Goal: Book appointment/travel/reservation

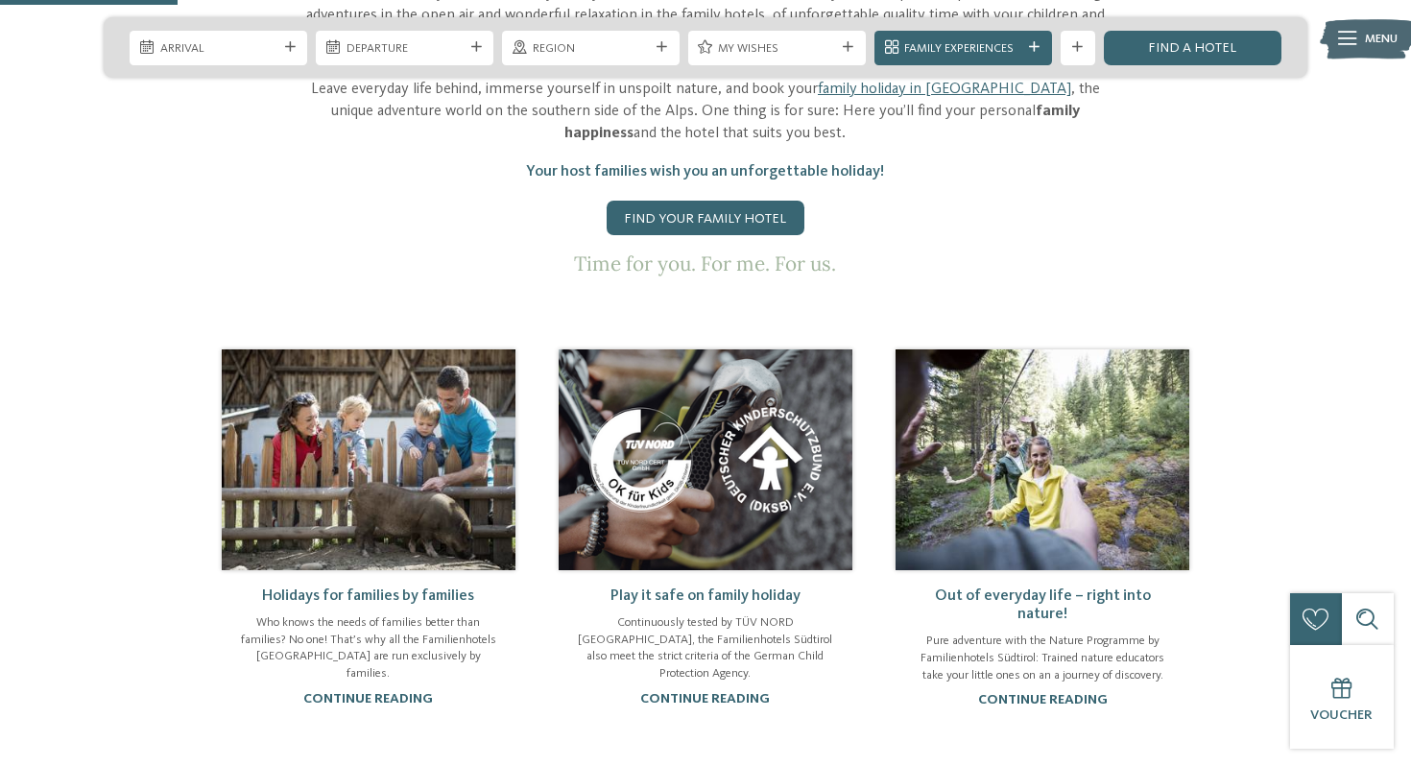
scroll to position [982, 0]
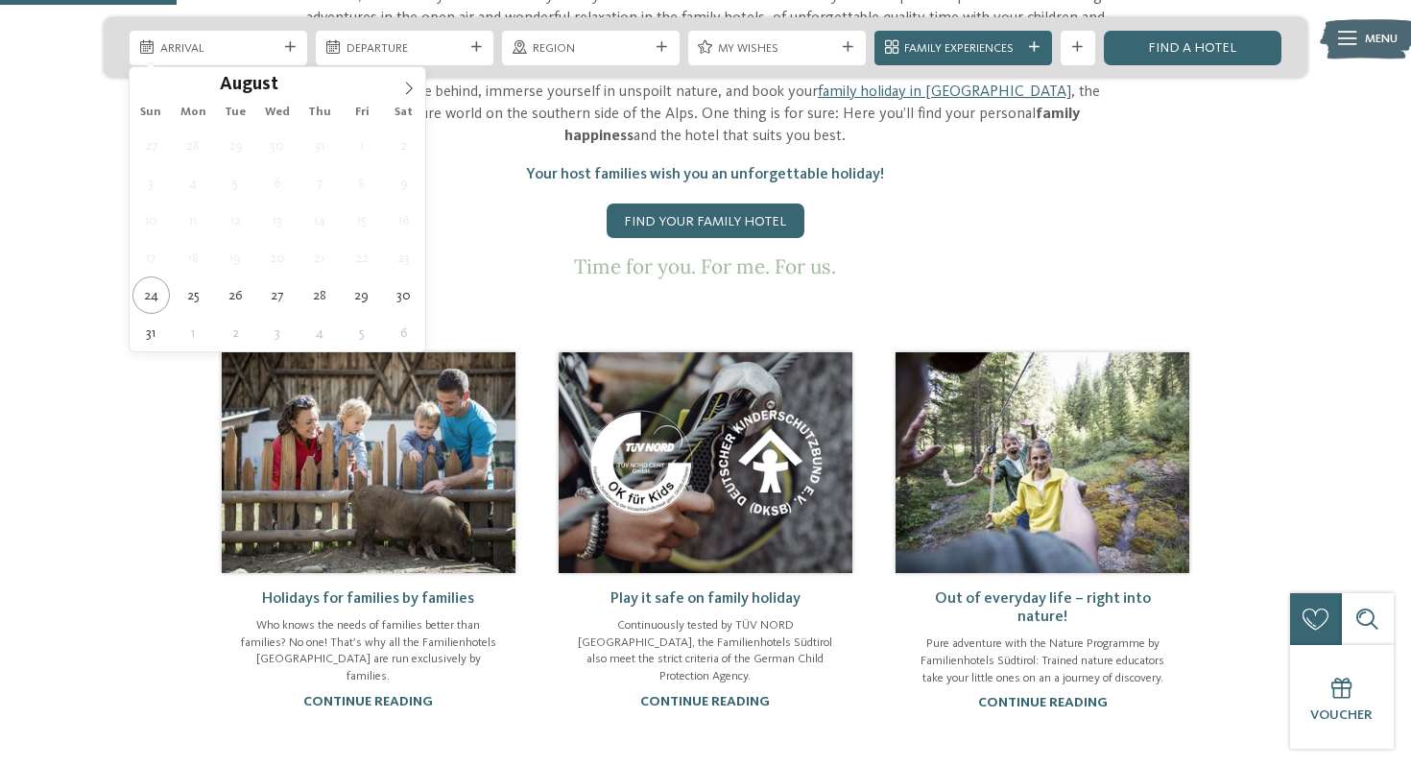
click at [197, 51] on span "Arrival" at bounding box center [218, 48] width 117 height 17
click at [404, 86] on icon at bounding box center [408, 88] width 13 height 13
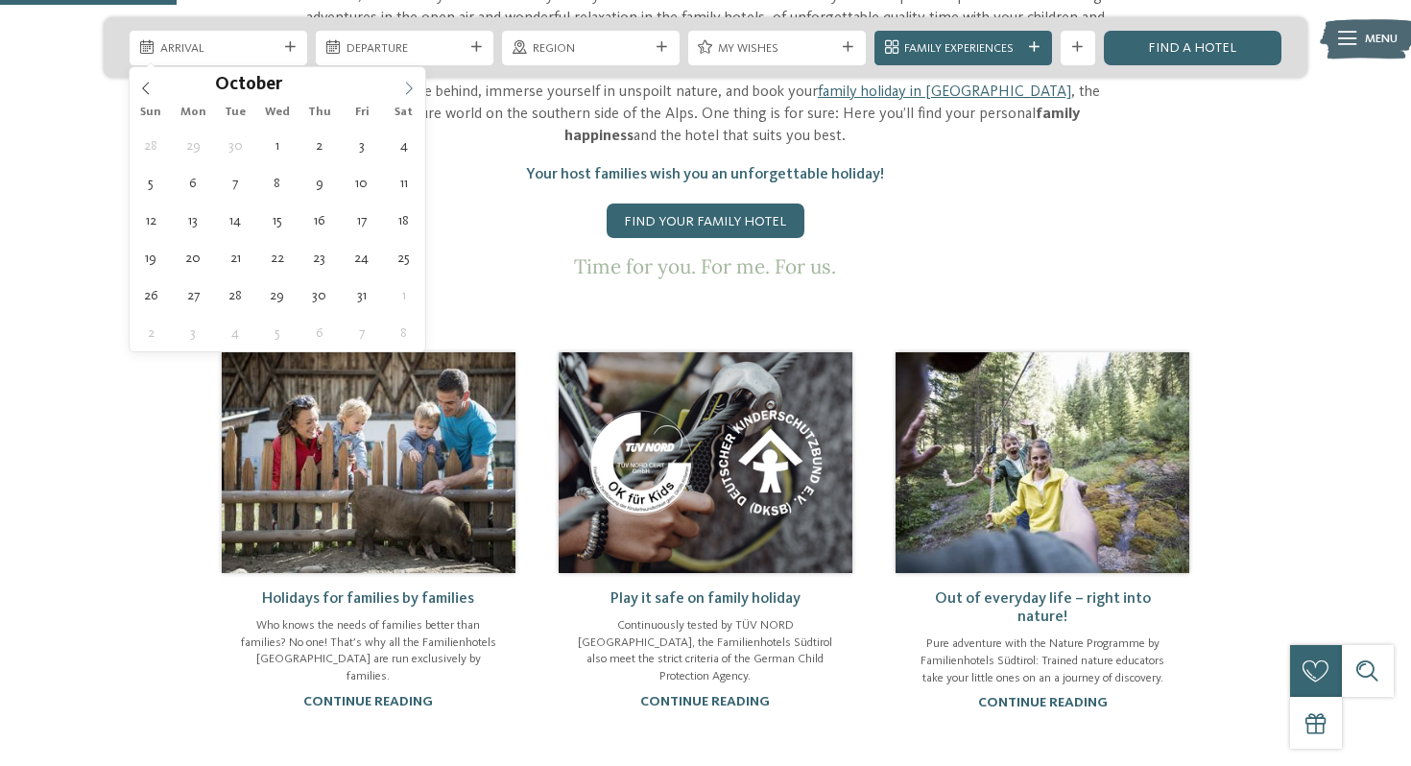
click at [404, 86] on icon at bounding box center [408, 88] width 13 height 13
click at [405, 82] on icon at bounding box center [408, 88] width 13 height 13
type div "[DATE]"
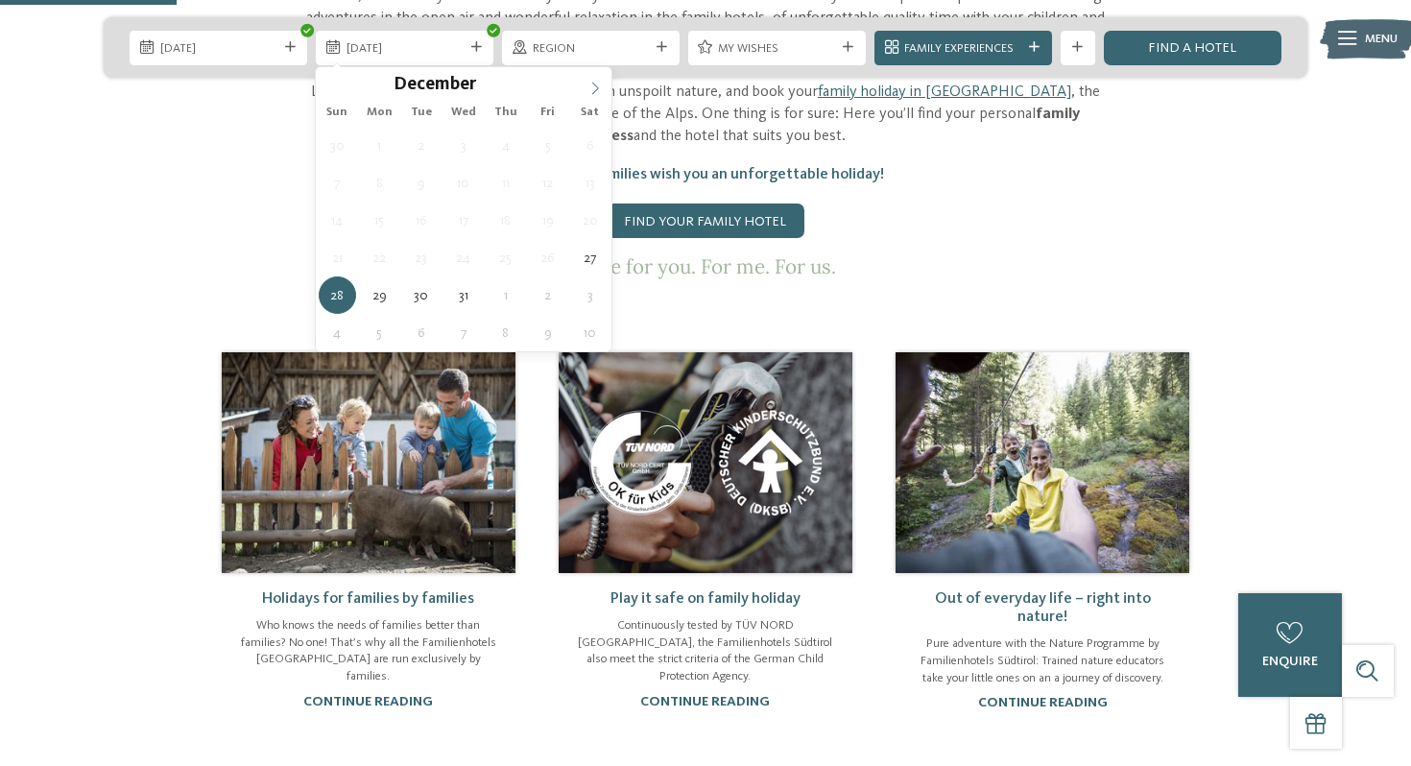
type input "****"
click at [600, 95] on icon at bounding box center [595, 88] width 13 height 13
type div "[DATE]"
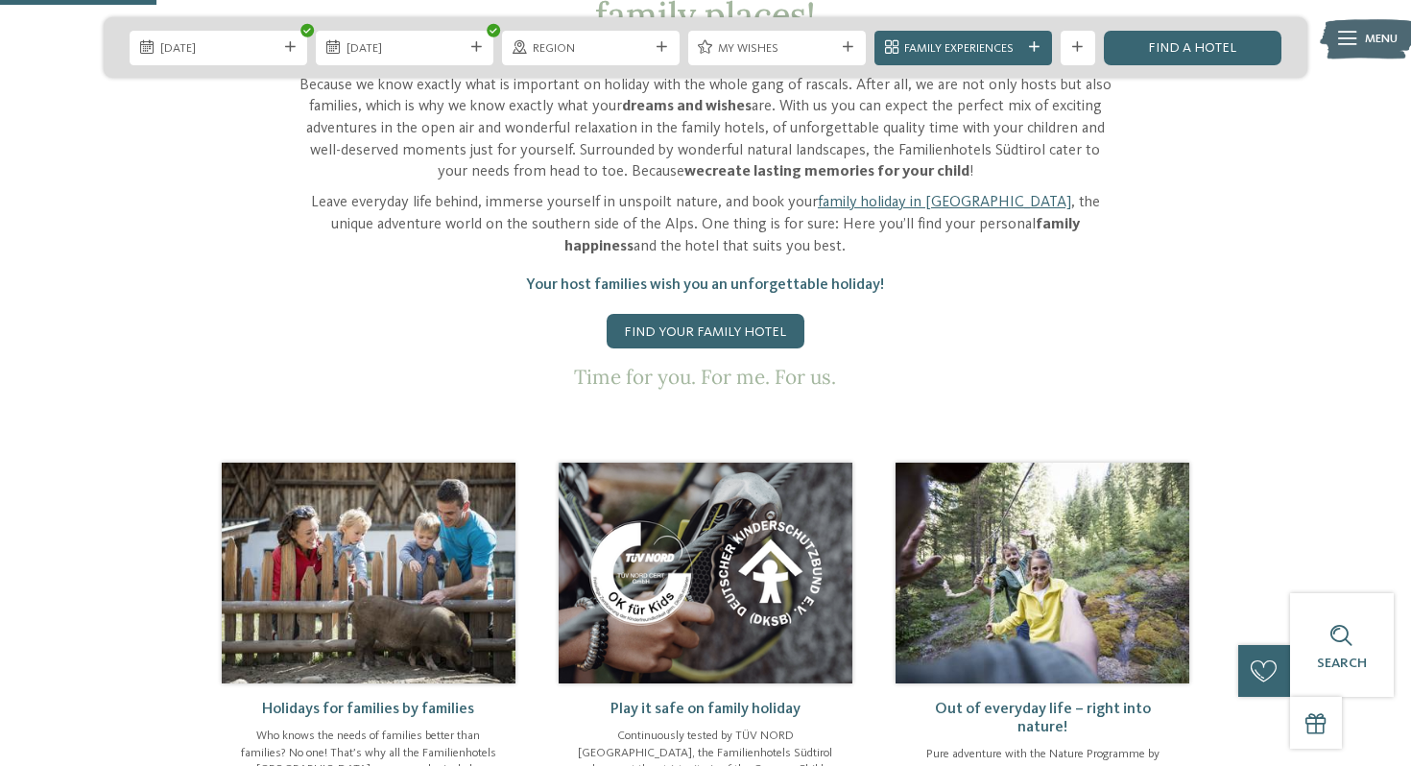
scroll to position [870, 0]
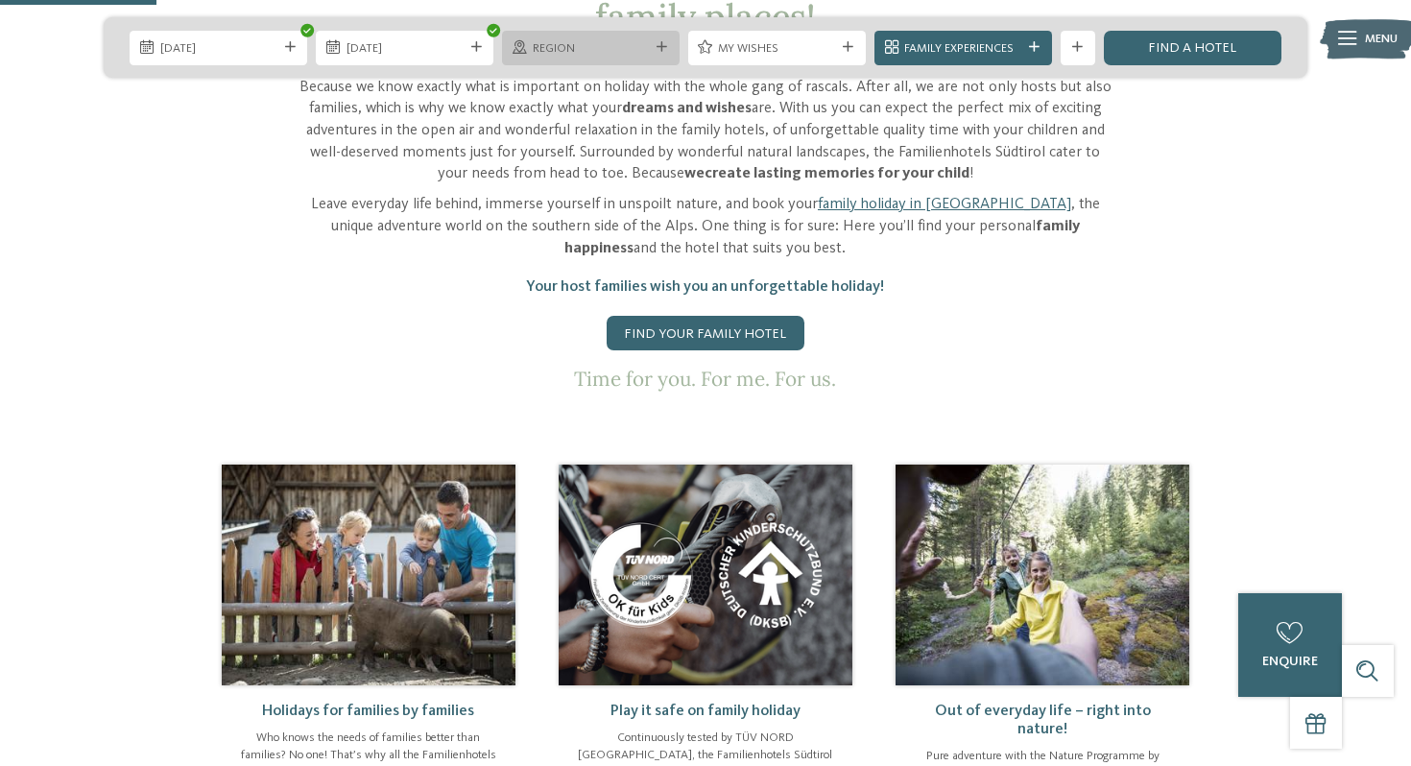
click at [641, 44] on span "Region" at bounding box center [591, 48] width 117 height 17
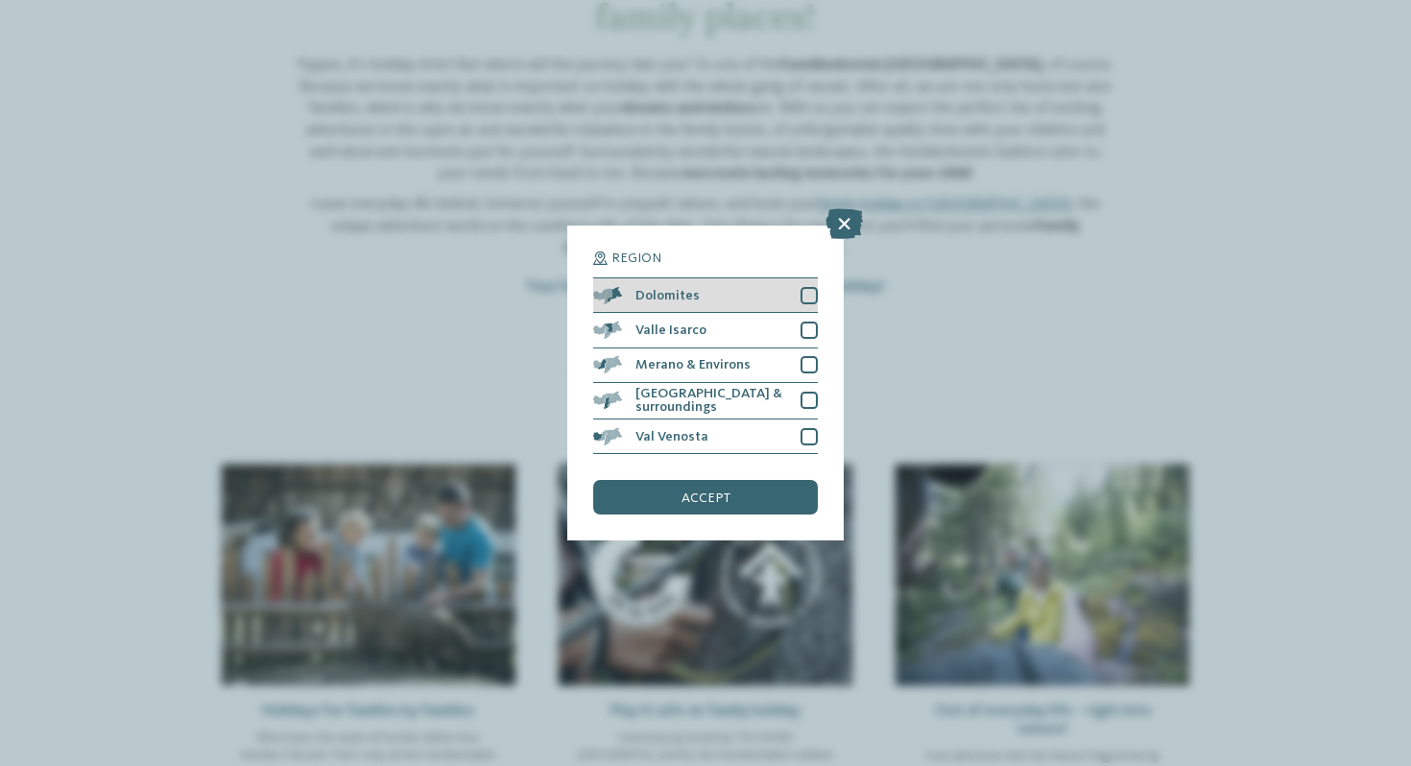
click at [814, 291] on div at bounding box center [809, 295] width 17 height 17
click at [734, 498] on div "accept" at bounding box center [705, 497] width 225 height 35
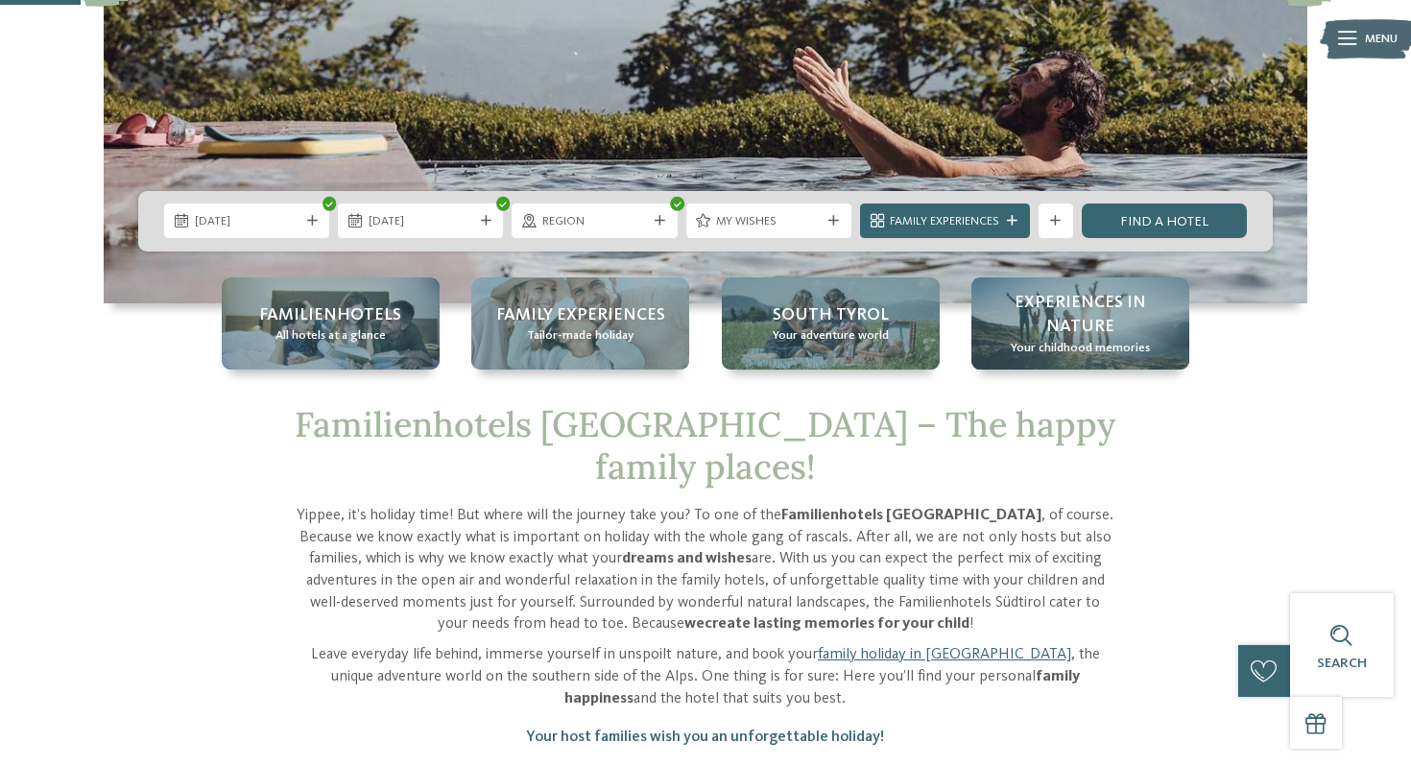
scroll to position [415, 0]
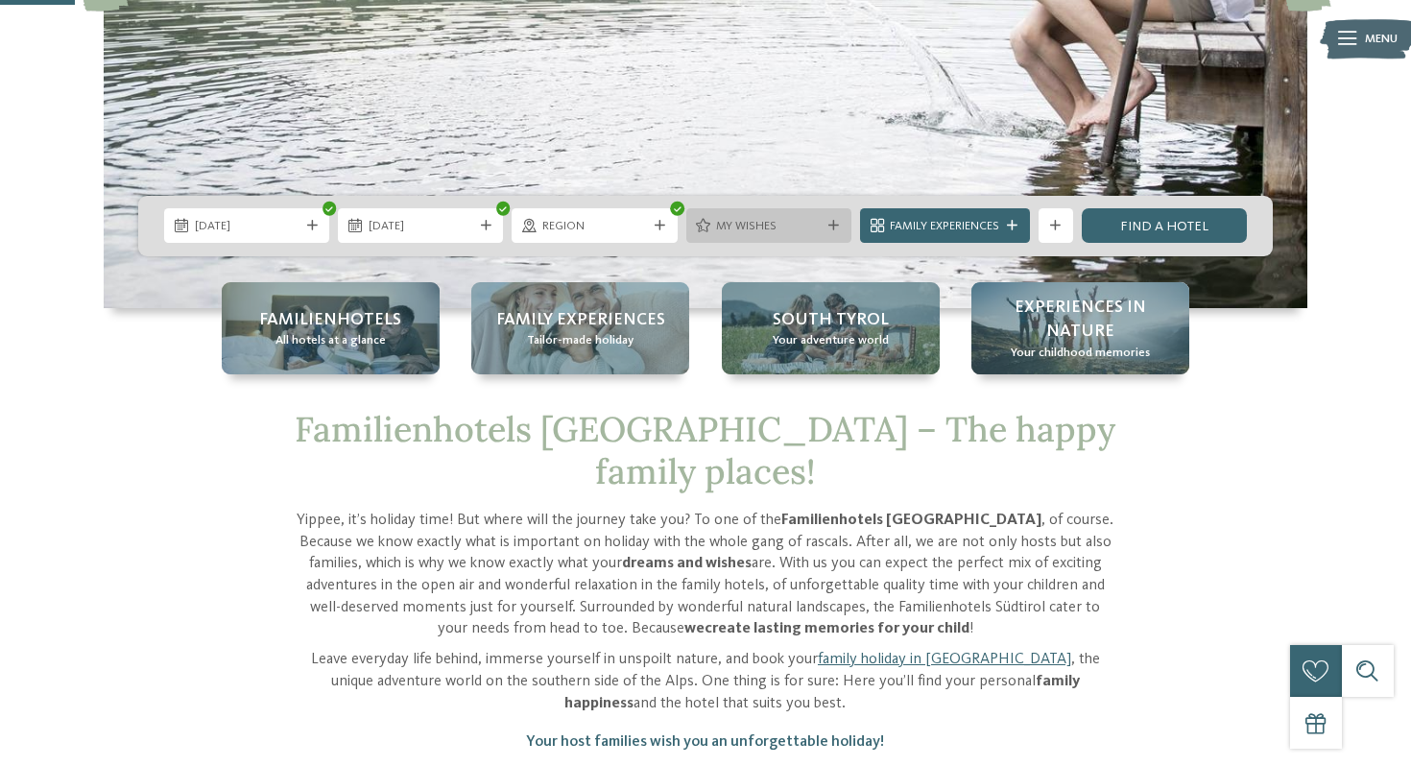
click at [830, 218] on div "My wishes" at bounding box center [768, 225] width 165 height 35
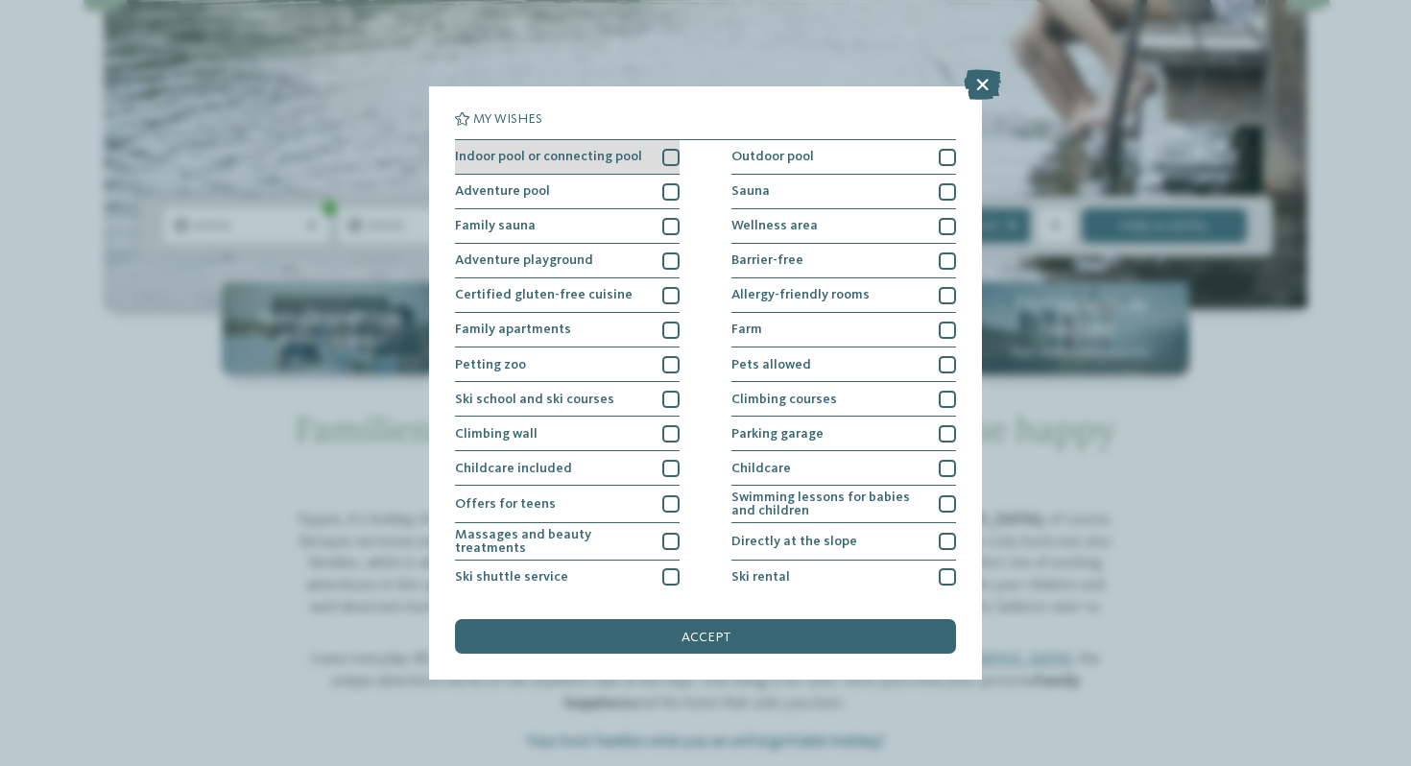
click at [672, 156] on div at bounding box center [670, 157] width 17 height 17
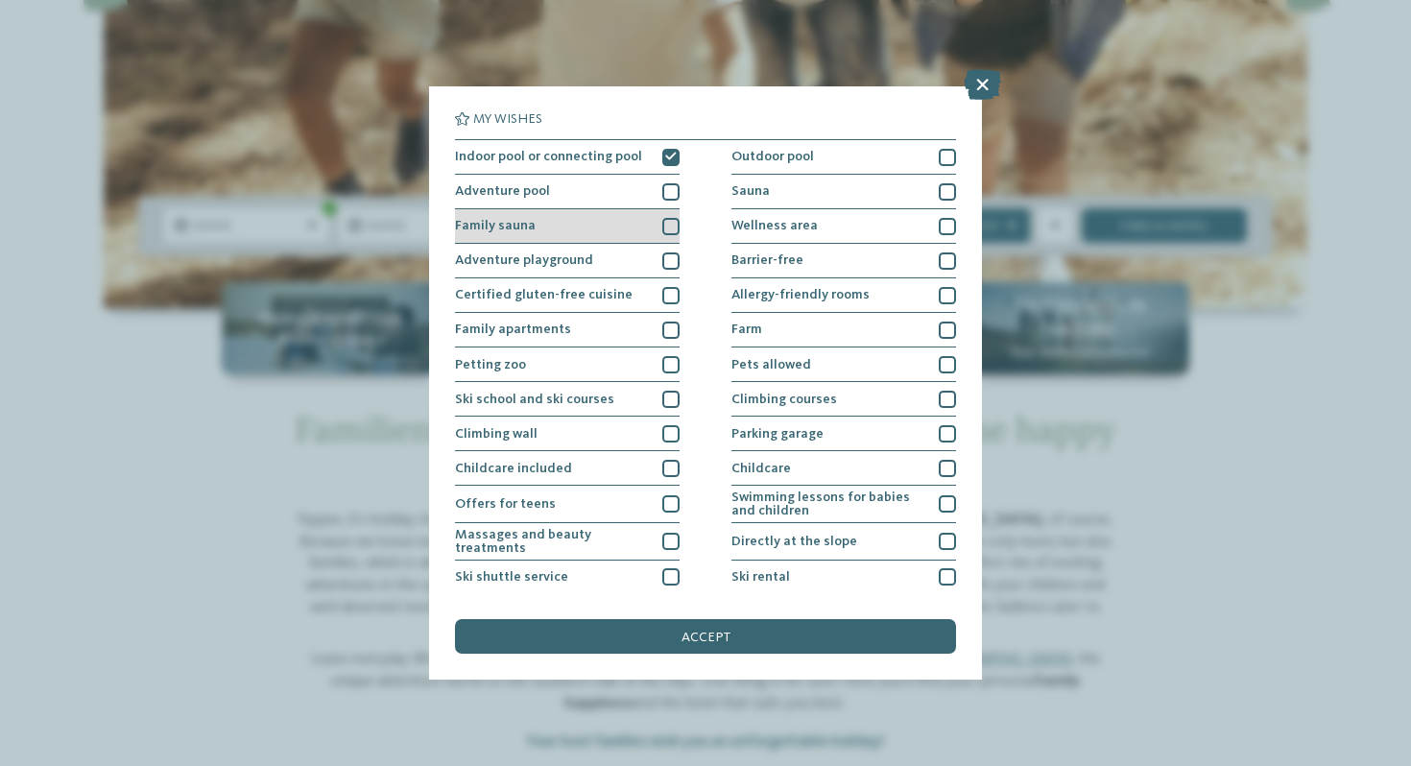
click at [670, 229] on div at bounding box center [670, 226] width 17 height 17
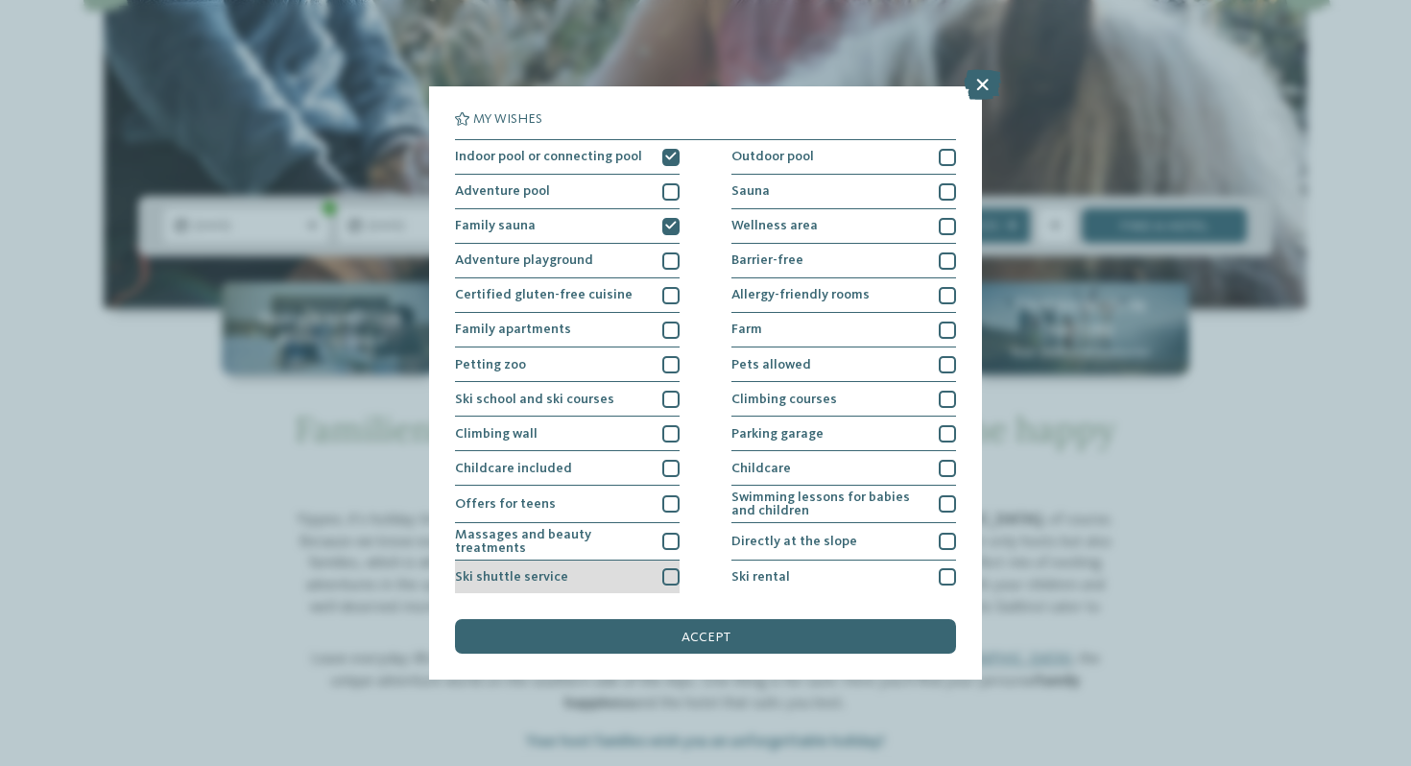
click at [672, 579] on div at bounding box center [670, 576] width 17 height 17
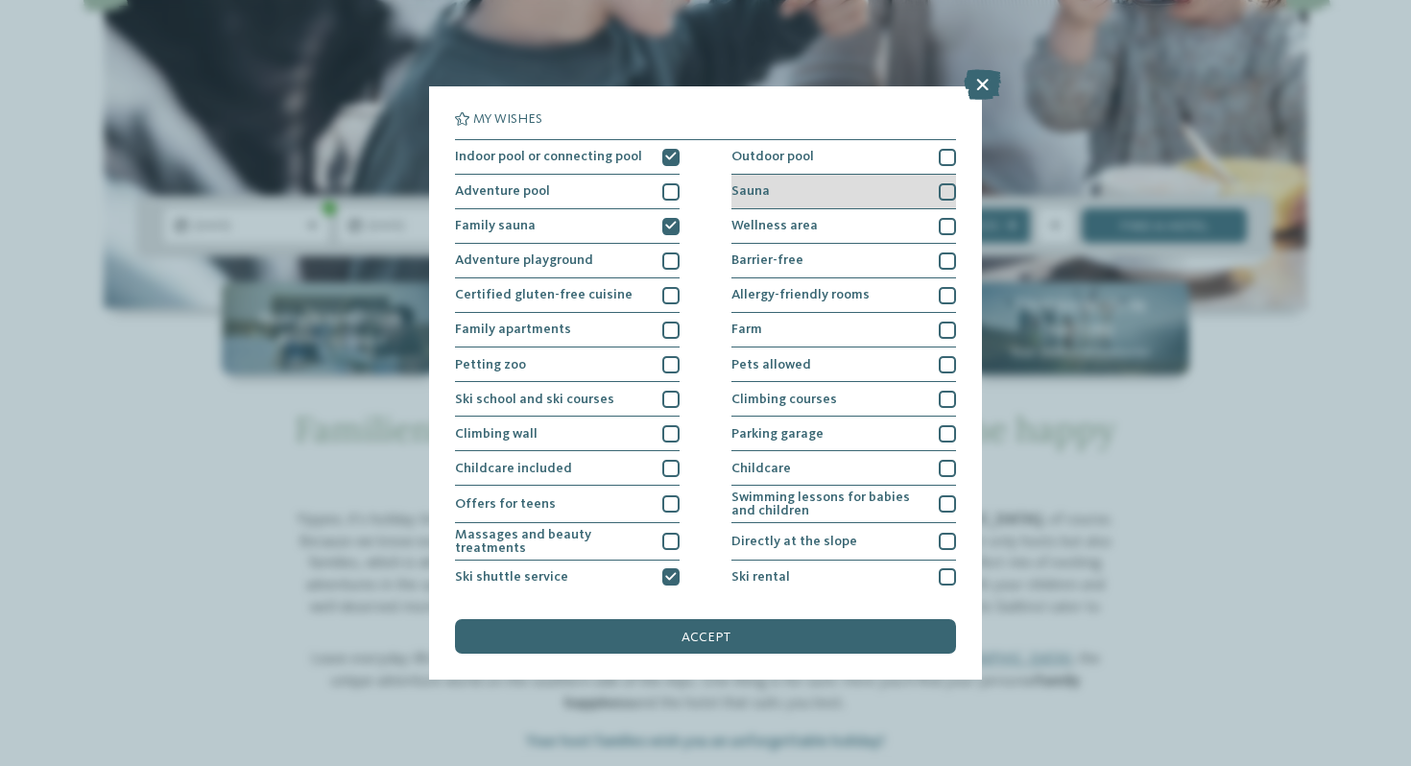
click at [919, 186] on div "Sauna" at bounding box center [844, 192] width 225 height 35
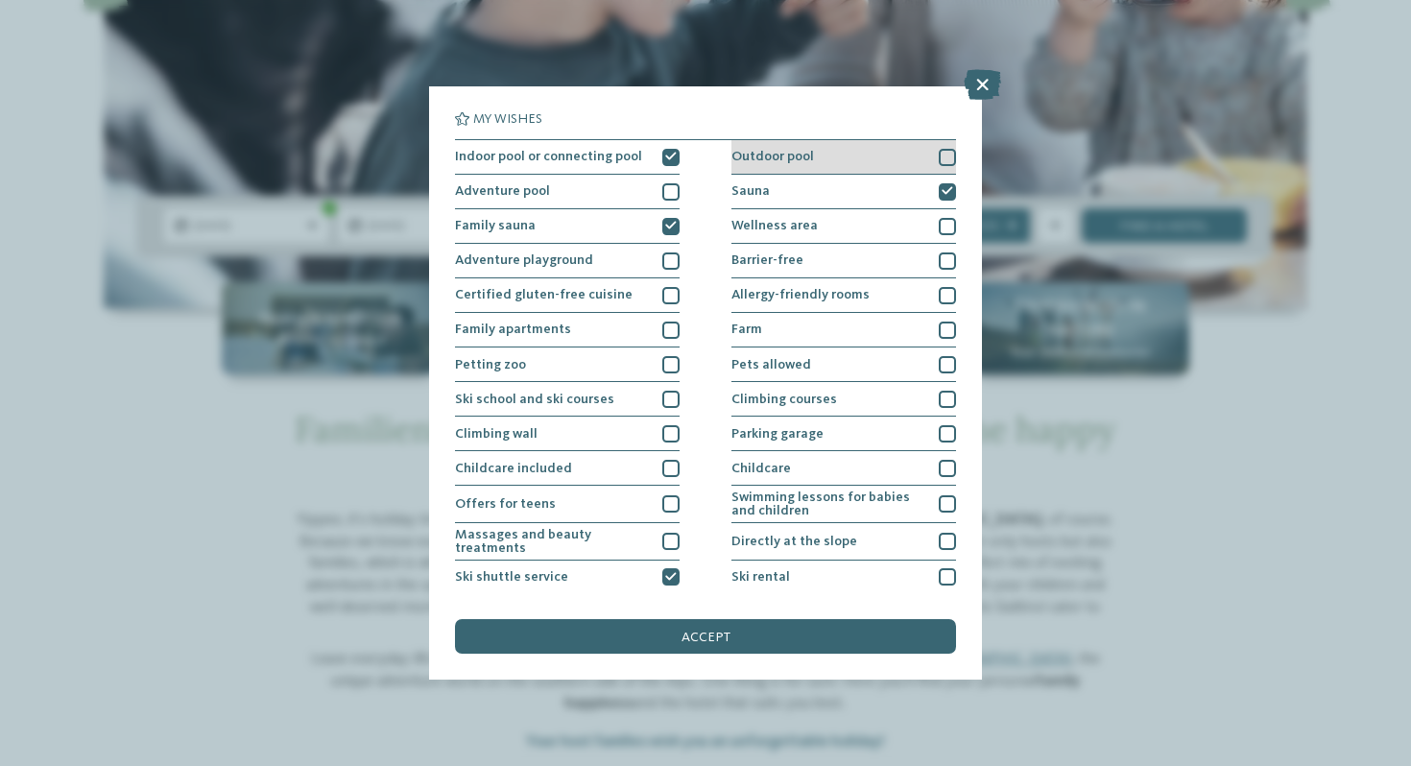
click at [943, 157] on div at bounding box center [947, 157] width 17 height 17
click at [982, 88] on icon at bounding box center [982, 84] width 37 height 31
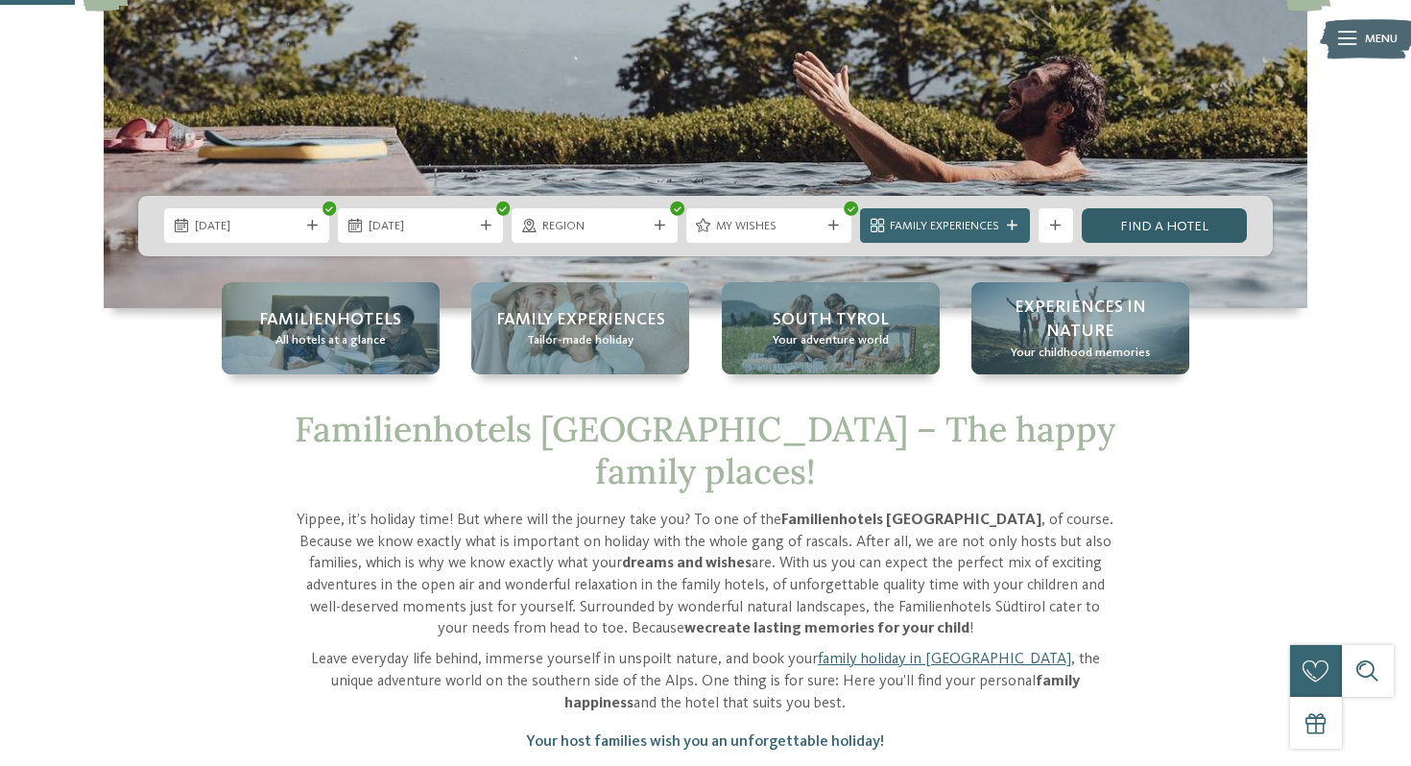
click at [1152, 230] on link "Find a hotel" at bounding box center [1164, 225] width 165 height 35
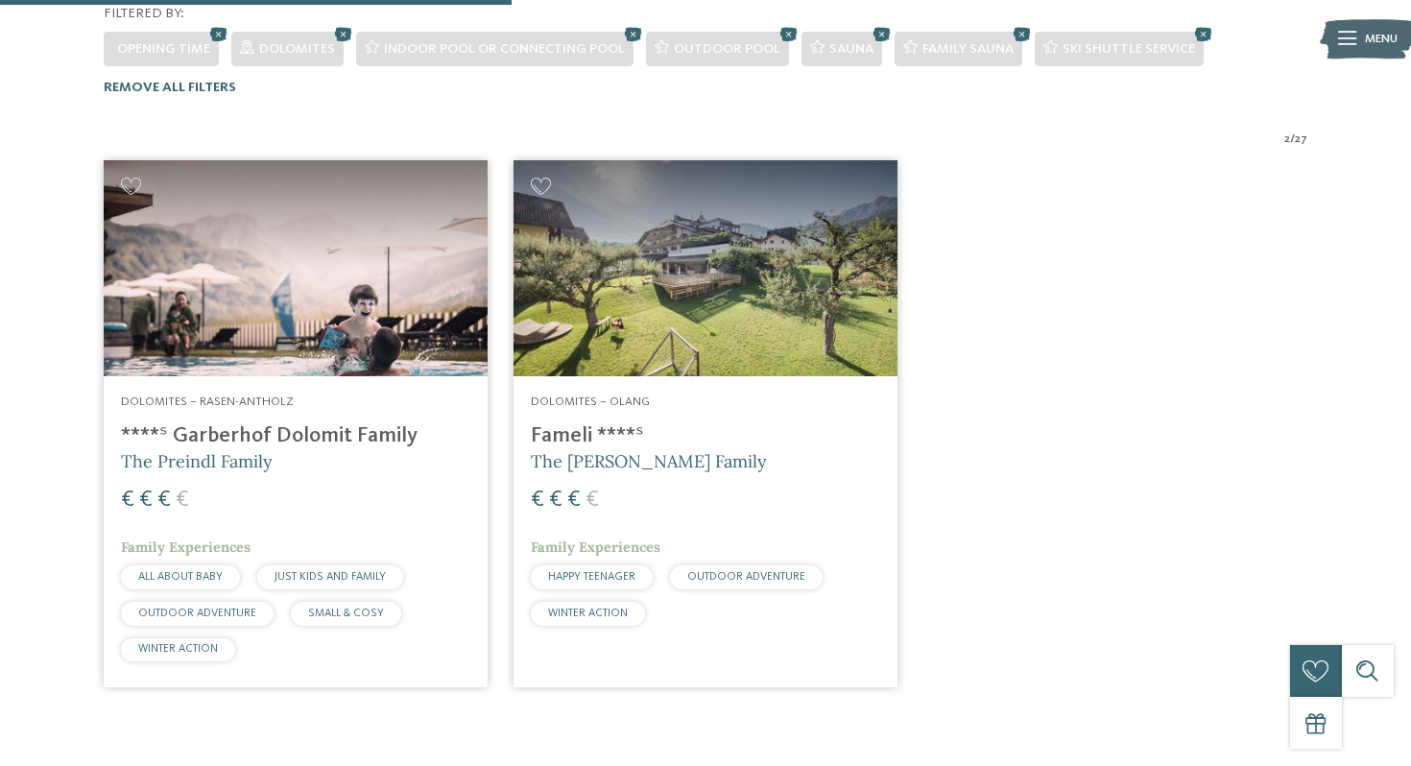
click at [781, 245] on img at bounding box center [706, 268] width 384 height 216
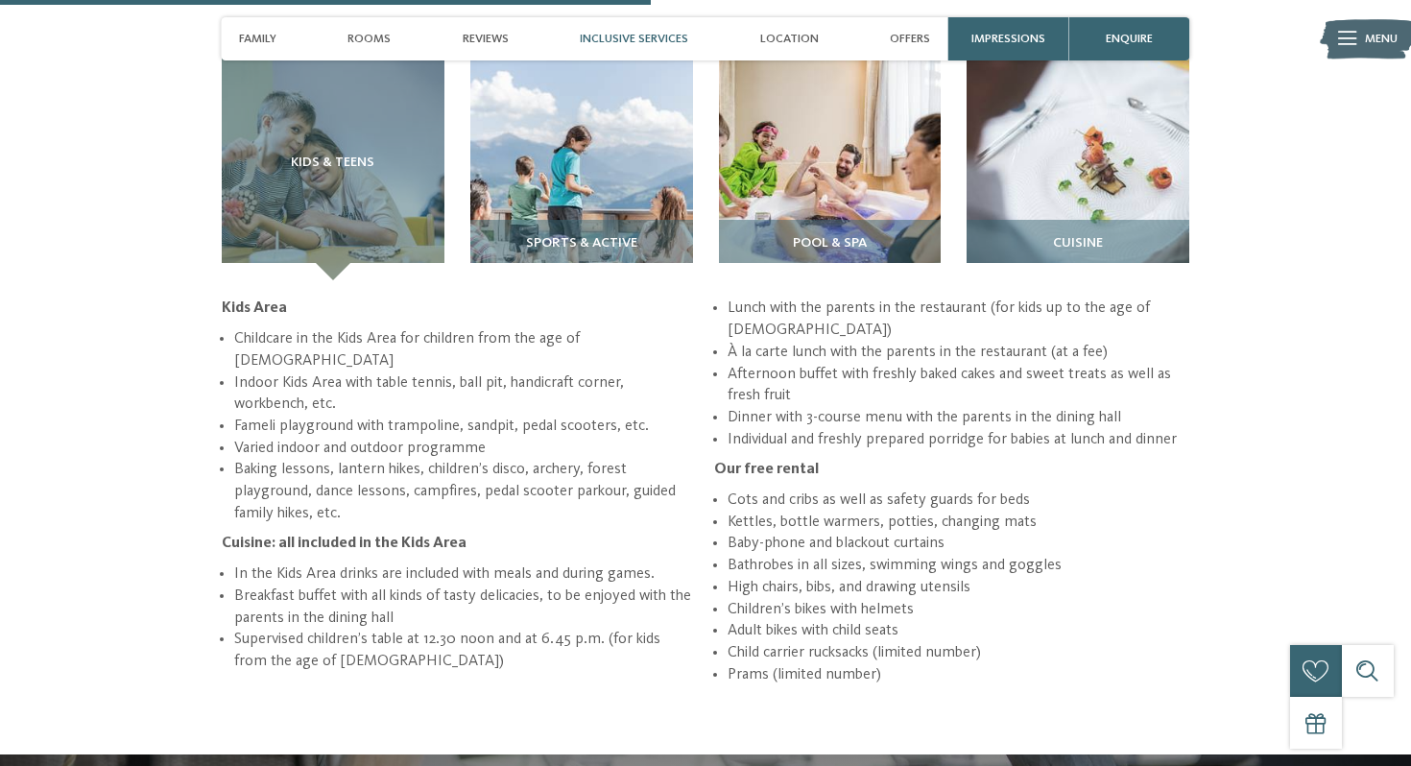
scroll to position [2553, 0]
